Goal: Contribute content: Add original content to the website for others to see

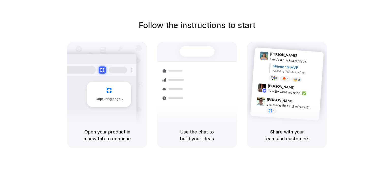
click at [192, 93] on div at bounding box center [192, 93] width 0 height 0
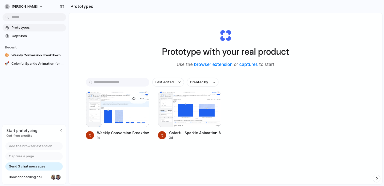
click at [127, 102] on div at bounding box center [118, 109] width 64 height 36
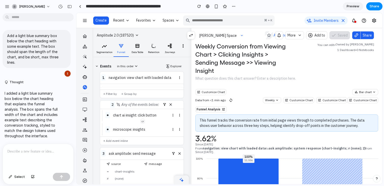
click at [215, 124] on p "This funnel tracks the conversion rate from initial page views through to compl…" at bounding box center [287, 123] width 174 height 11
click at [80, 7] on div at bounding box center [80, 6] width 2 height 3
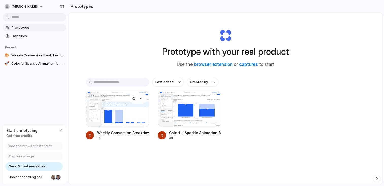
click at [104, 113] on div at bounding box center [118, 109] width 64 height 36
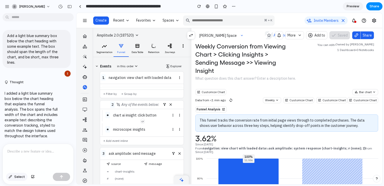
click at [21, 176] on span "Select" at bounding box center [19, 177] width 11 height 5
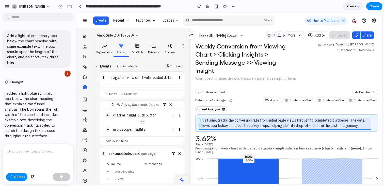
click at [262, 122] on div at bounding box center [230, 98] width 306 height 171
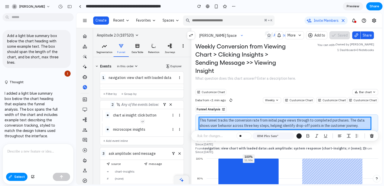
click at [262, 123] on div at bounding box center [230, 98] width 306 height 171
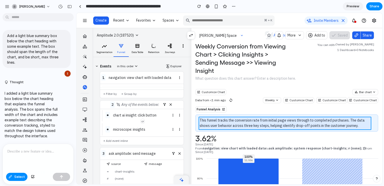
click at [257, 124] on div at bounding box center [230, 98] width 306 height 171
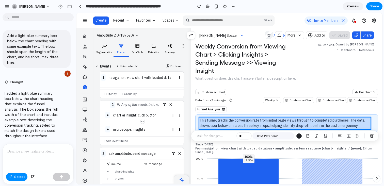
click at [257, 124] on div at bounding box center [230, 98] width 306 height 171
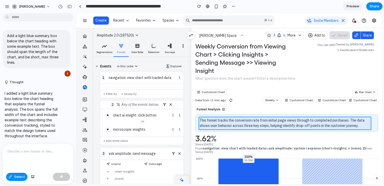
click at [262, 126] on div at bounding box center [230, 98] width 306 height 171
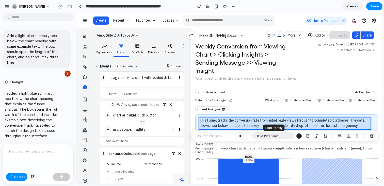
click at [268, 139] on div "IBM Plex Sans"" at bounding box center [274, 136] width 42 height 7
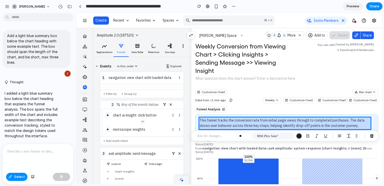
click at [265, 122] on div at bounding box center [230, 98] width 306 height 171
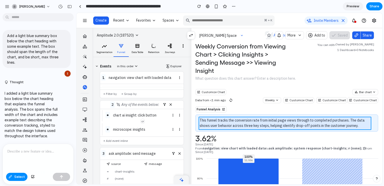
click at [265, 122] on div at bounding box center [230, 98] width 306 height 171
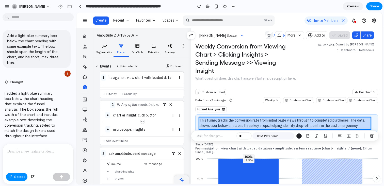
click at [265, 122] on div at bounding box center [230, 98] width 306 height 171
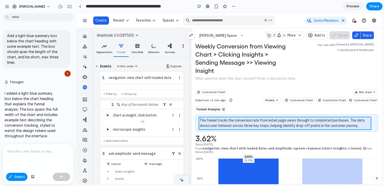
click at [263, 119] on div at bounding box center [230, 98] width 306 height 171
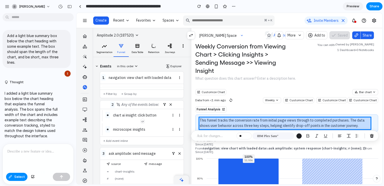
click at [264, 120] on div at bounding box center [230, 98] width 306 height 171
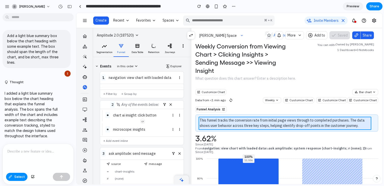
click at [263, 120] on div at bounding box center [230, 98] width 306 height 171
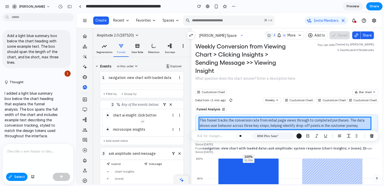
click at [233, 123] on div at bounding box center [230, 98] width 306 height 171
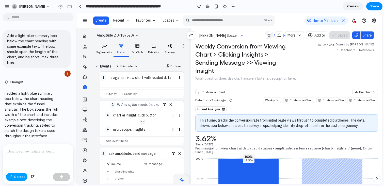
click at [13, 180] on button "Select" at bounding box center [16, 177] width 21 height 8
click at [213, 124] on p "This funnel tracks the conversion rate from initial page views through to compl…" at bounding box center [287, 123] width 174 height 11
click at [15, 177] on span "Select" at bounding box center [19, 177] width 11 height 5
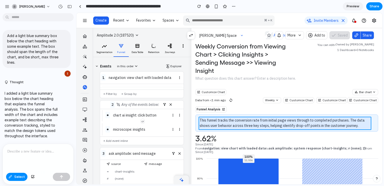
click at [271, 123] on div at bounding box center [230, 98] width 306 height 171
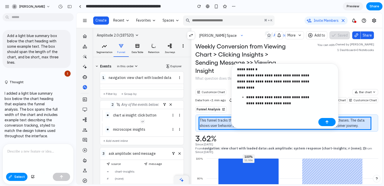
click at [263, 71] on p "**********" at bounding box center [276, 78] width 79 height 24
click at [264, 76] on strong "**********" at bounding box center [273, 82] width 73 height 16
drag, startPoint x: 247, startPoint y: 99, endPoint x: 303, endPoint y: 99, distance: 56.1
click at [303, 99] on strong "**********" at bounding box center [278, 101] width 64 height 10
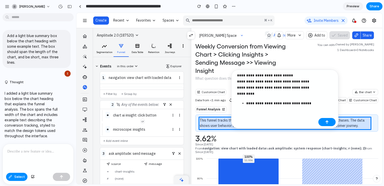
click at [307, 105] on p "**********" at bounding box center [281, 103] width 70 height 6
click at [266, 103] on strong "**********" at bounding box center [278, 104] width 65 height 4
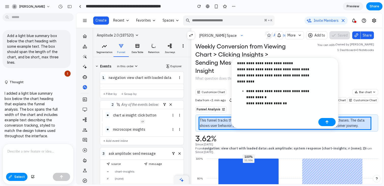
click at [296, 105] on p "**********" at bounding box center [281, 97] width 70 height 18
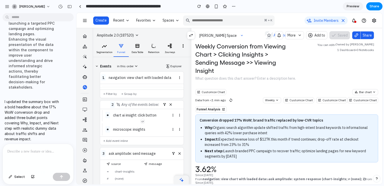
click at [353, 8] on span "Preview" at bounding box center [353, 6] width 13 height 5
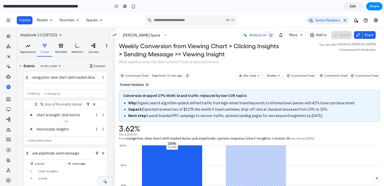
click at [255, 36] on span "Analyze with AI" at bounding box center [261, 35] width 25 height 5
click at [353, 8] on span "Edit" at bounding box center [353, 6] width 6 height 5
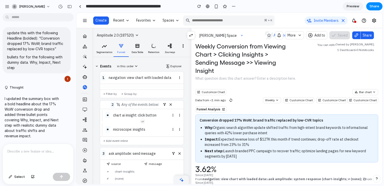
click at [270, 35] on div "Analyze with AI" at bounding box center [283, 35] width 31 height 5
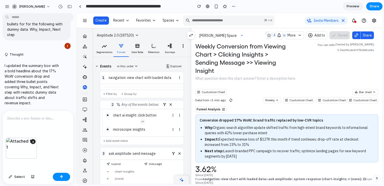
click at [28, 164] on div "×" at bounding box center [38, 154] width 71 height 33
click at [32, 160] on div "×" at bounding box center [38, 154] width 71 height 33
click at [24, 131] on div at bounding box center [38, 124] width 71 height 27
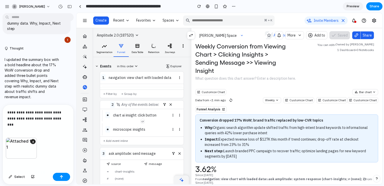
scroll to position [164, 0]
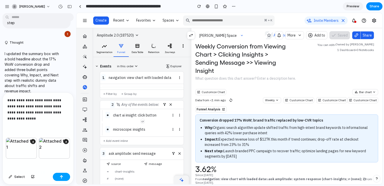
click at [66, 177] on button "button" at bounding box center [61, 177] width 17 height 8
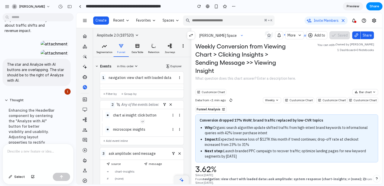
scroll to position [425, 0]
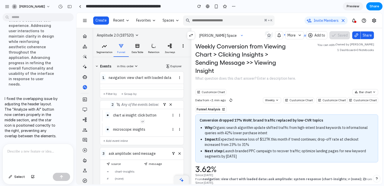
click at [349, 6] on span "Preview" at bounding box center [353, 6] width 13 height 5
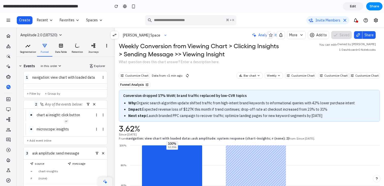
click at [356, 6] on link "Edit" at bounding box center [353, 6] width 20 height 8
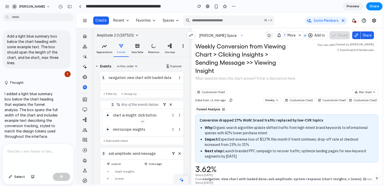
scroll to position [272, 0]
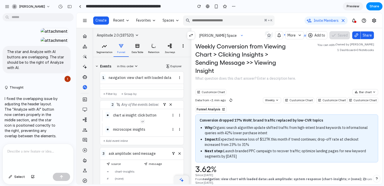
click at [348, 5] on span "Preview" at bounding box center [353, 6] width 13 height 5
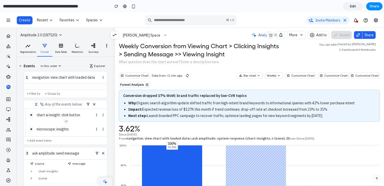
click at [350, 5] on link "Edit" at bounding box center [353, 6] width 20 height 8
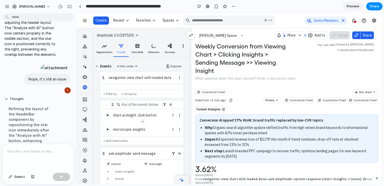
scroll to position [513, 0]
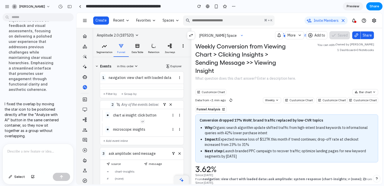
click at [344, 10] on div "Preview Share" at bounding box center [363, 6] width 40 height 8
click at [345, 7] on link "Preview" at bounding box center [353, 6] width 20 height 8
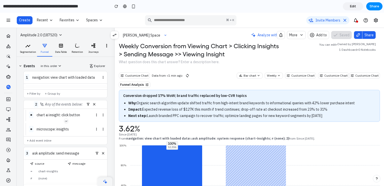
click at [351, 5] on span "Edit" at bounding box center [353, 6] width 6 height 5
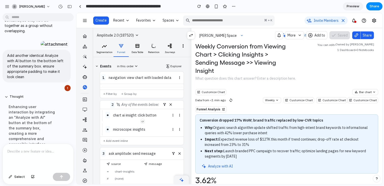
scroll to position [640, 0]
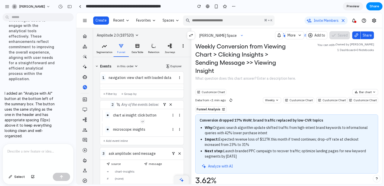
click at [51, 163] on div at bounding box center [38, 157] width 71 height 27
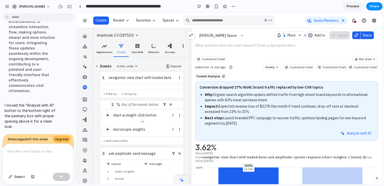
scroll to position [25, 0]
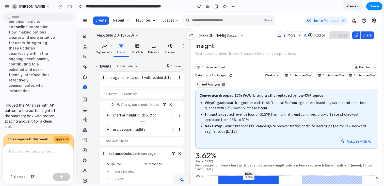
click at [352, 6] on span "Preview" at bounding box center [353, 6] width 13 height 5
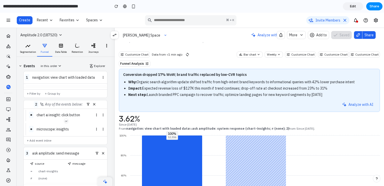
scroll to position [22, 0]
click at [249, 111] on div "Conversion dropped 17% WoW; brand traffic replaced by low-CVR topics Why: Organ…" at bounding box center [249, 89] width 261 height 43
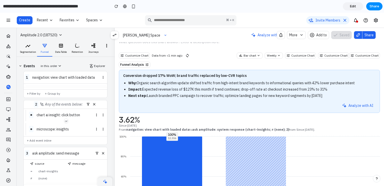
click at [352, 8] on span "Edit" at bounding box center [353, 6] width 6 height 5
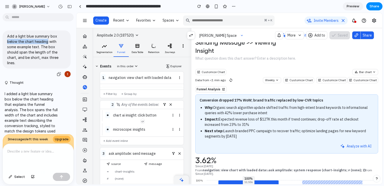
drag, startPoint x: 7, startPoint y: 42, endPoint x: 48, endPoint y: 42, distance: 40.4
click at [48, 42] on p "Add a light blue summary box below the chart heading with some example text. Th…" at bounding box center [36, 50] width 59 height 32
copy p "below the chart heading"
click at [348, 6] on span "Preview" at bounding box center [353, 6] width 13 height 5
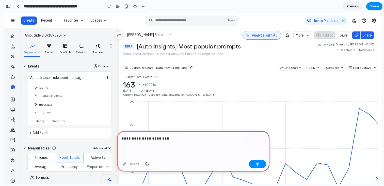
click at [122, 138] on p "**********" at bounding box center [192, 139] width 141 height 6
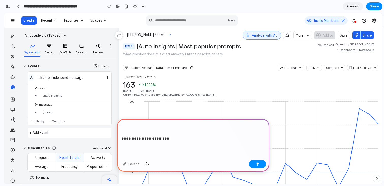
click at [123, 130] on p "**********" at bounding box center [192, 132] width 141 height 18
click at [146, 165] on div "button" at bounding box center [147, 164] width 4 height 3
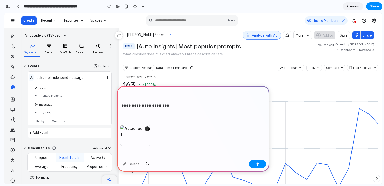
click at [151, 95] on p "**********" at bounding box center [192, 99] width 141 height 18
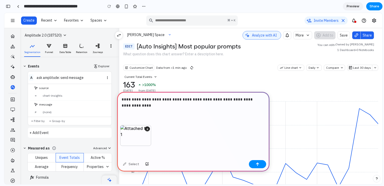
click at [140, 105] on p "**********" at bounding box center [192, 103] width 141 height 12
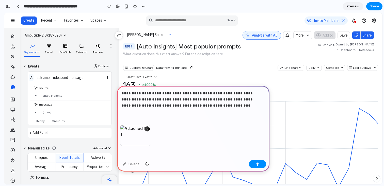
click at [233, 96] on p "**********" at bounding box center [192, 99] width 141 height 18
click at [196, 104] on p "**********" at bounding box center [192, 99] width 141 height 18
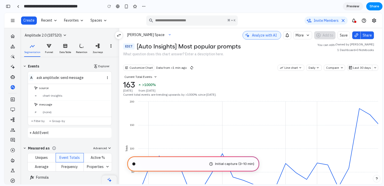
scroll to position [12, 0]
type input "**********"
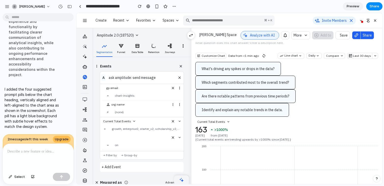
scroll to position [19, 0]
click at [349, 7] on span "Preview" at bounding box center [353, 6] width 13 height 5
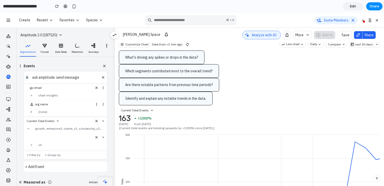
scroll to position [21, 0]
click at [347, 9] on link "Edit" at bounding box center [353, 6] width 20 height 8
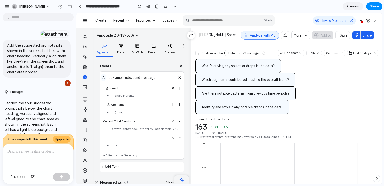
scroll to position [50, 0]
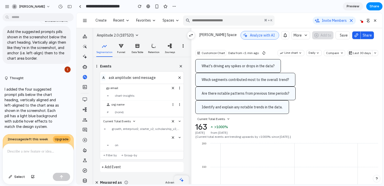
click at [40, 156] on div at bounding box center [38, 157] width 71 height 27
click at [352, 5] on span "Preview" at bounding box center [353, 6] width 13 height 5
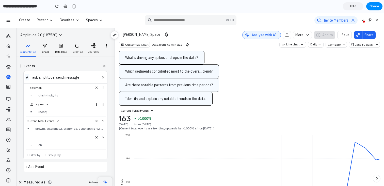
click at [350, 8] on link "Edit" at bounding box center [353, 6] width 20 height 8
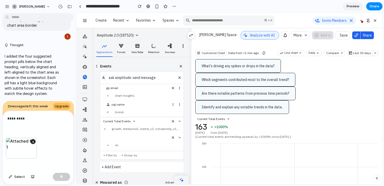
scroll to position [83, 0]
click at [32, 117] on p "*********" at bounding box center [36, 119] width 59 height 6
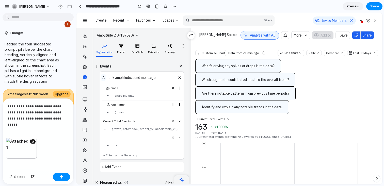
scroll to position [98, 0]
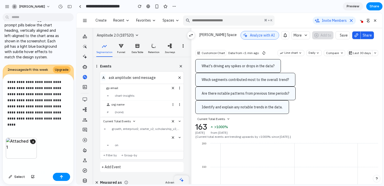
click at [28, 100] on p "**********" at bounding box center [36, 100] width 59 height 43
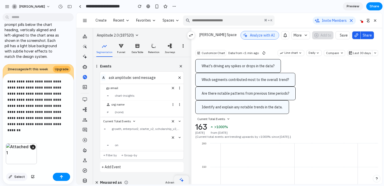
click at [12, 179] on button "Select" at bounding box center [16, 177] width 21 height 8
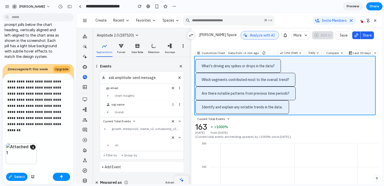
click at [285, 68] on div at bounding box center [230, 98] width 306 height 171
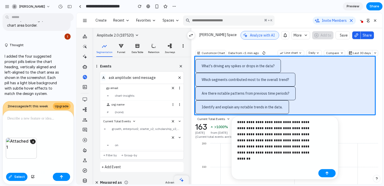
click at [13, 181] on div "Select" at bounding box center [38, 177] width 71 height 13
click at [15, 177] on span "Select" at bounding box center [19, 177] width 11 height 5
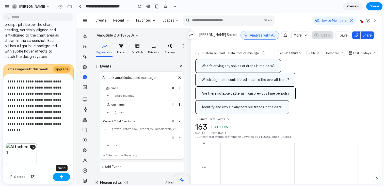
click at [62, 178] on div "button" at bounding box center [62, 177] width 4 height 4
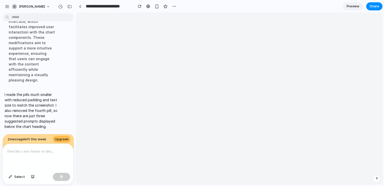
scroll to position [0, 0]
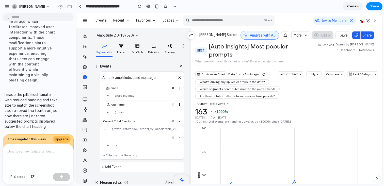
click at [352, 5] on span "Preview" at bounding box center [353, 6] width 13 height 5
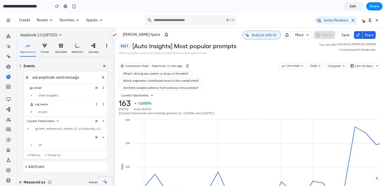
click at [352, 11] on section "**********" at bounding box center [191, 6] width 383 height 13
click at [353, 6] on span "Edit" at bounding box center [353, 6] width 6 height 5
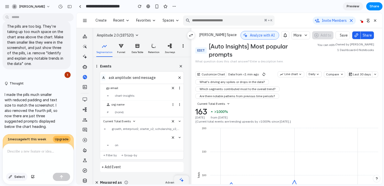
click at [12, 178] on button "Select" at bounding box center [16, 177] width 21 height 8
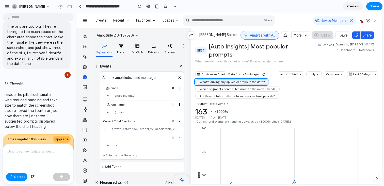
click at [204, 81] on div at bounding box center [230, 98] width 306 height 171
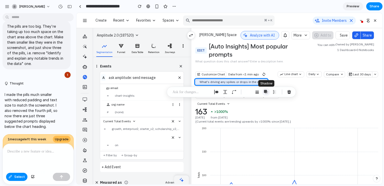
click at [265, 92] on div "button" at bounding box center [266, 92] width 5 height 5
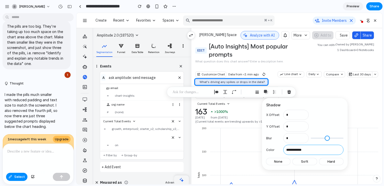
click at [308, 152] on input "**********" at bounding box center [314, 150] width 60 height 10
paste input "text"
type input "*******"
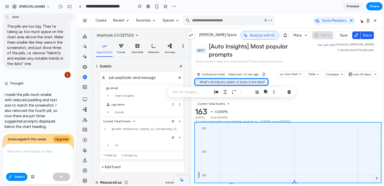
click at [361, 126] on div at bounding box center [230, 98] width 306 height 171
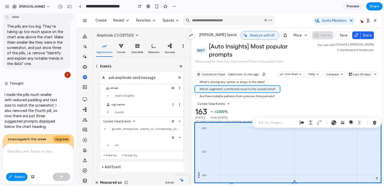
click at [237, 89] on div at bounding box center [230, 98] width 306 height 171
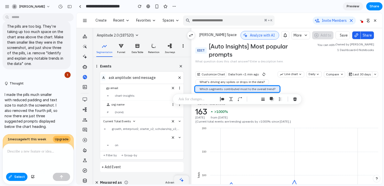
click at [61, 154] on div at bounding box center [38, 157] width 71 height 27
click at [271, 100] on div "button" at bounding box center [272, 99] width 5 height 5
click at [279, 100] on div "button" at bounding box center [281, 99] width 5 height 5
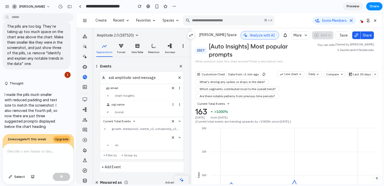
click at [352, 8] on span "Preview" at bounding box center [353, 6] width 13 height 5
